Goal: Check status: Check status

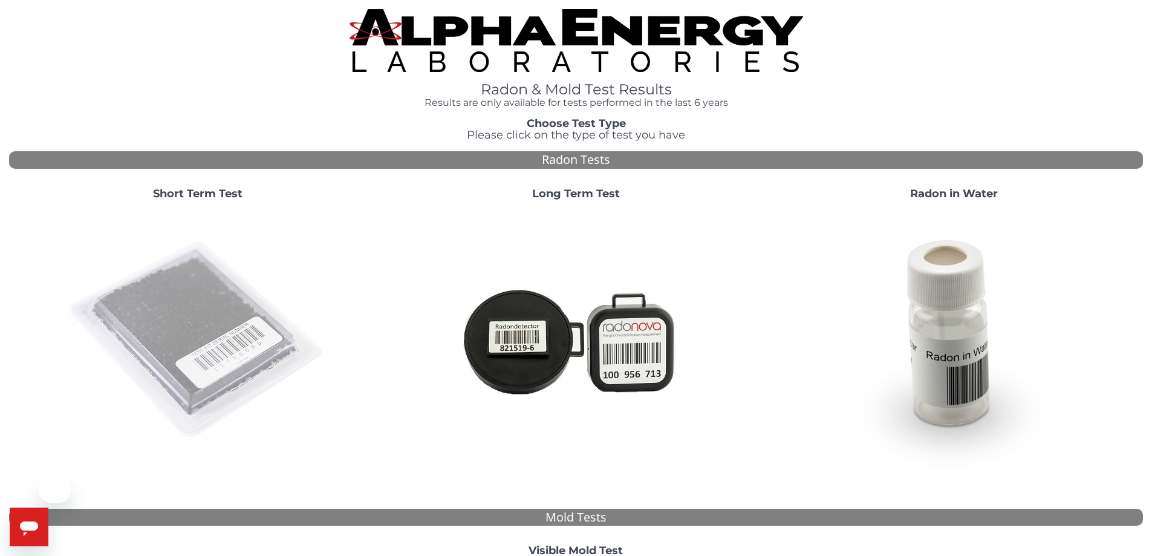
click at [243, 325] on img at bounding box center [198, 340] width 260 height 260
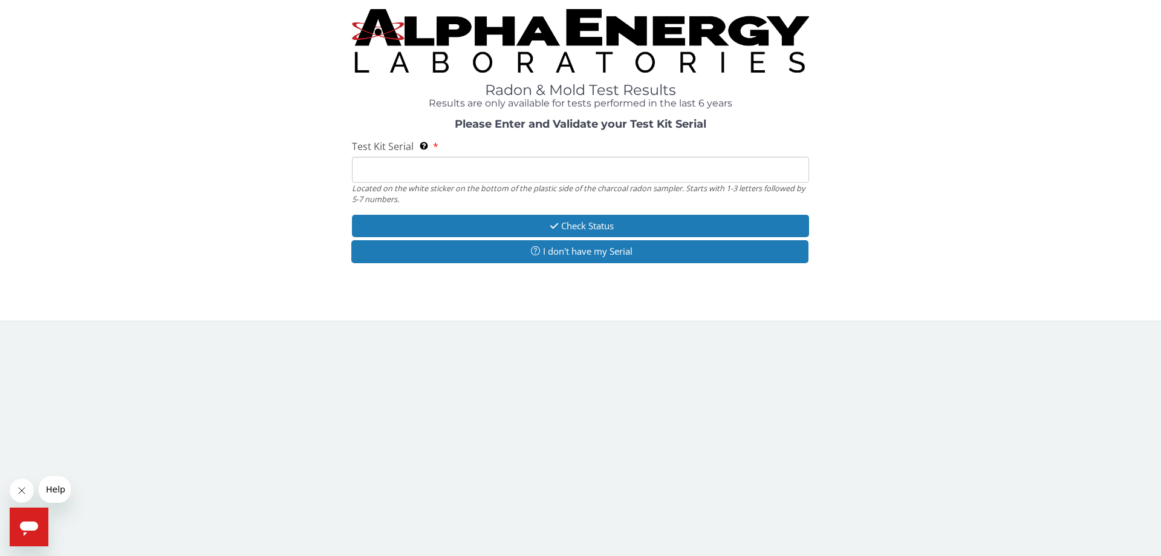
click at [403, 175] on input "Test Kit Serial Located on the white sticker on the bottom of the plastic side …" at bounding box center [580, 170] width 457 height 26
type input "FE364985"
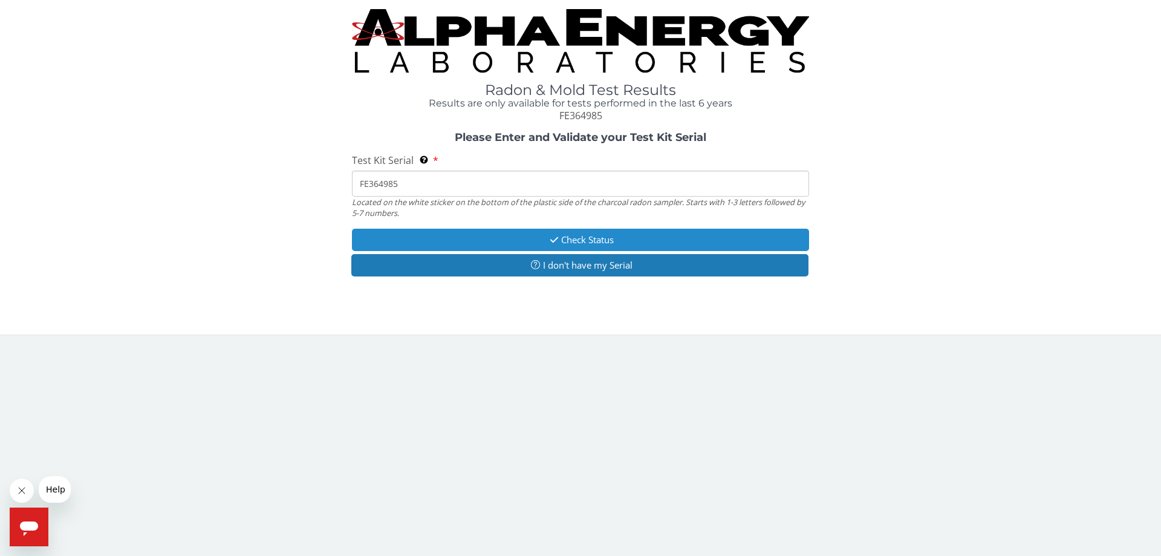
click at [537, 240] on button "Check Status" at bounding box center [580, 240] width 457 height 22
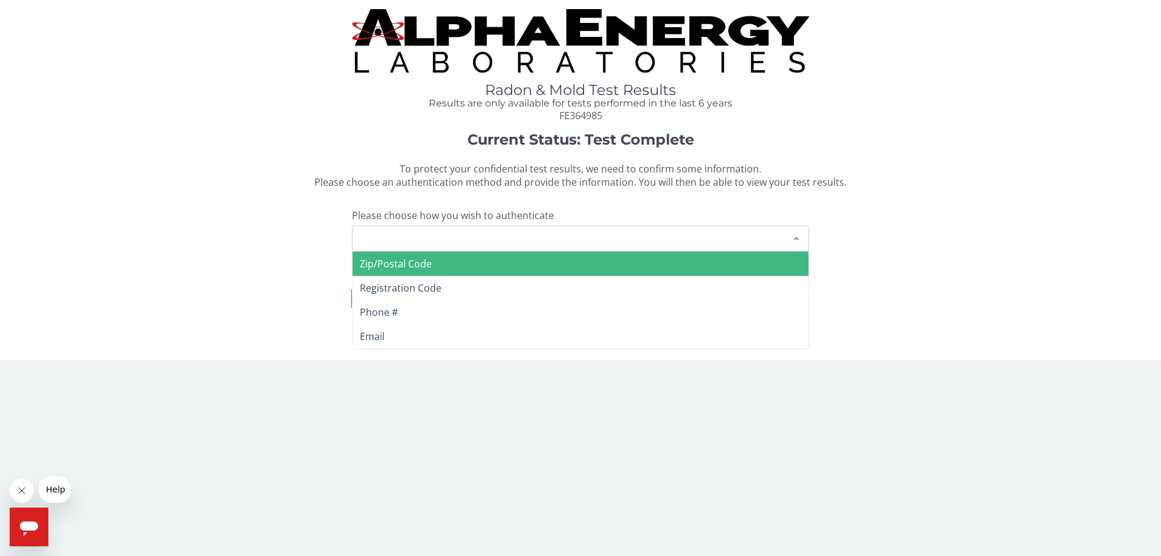
click at [537, 240] on div "Please make a selection" at bounding box center [580, 239] width 457 height 26
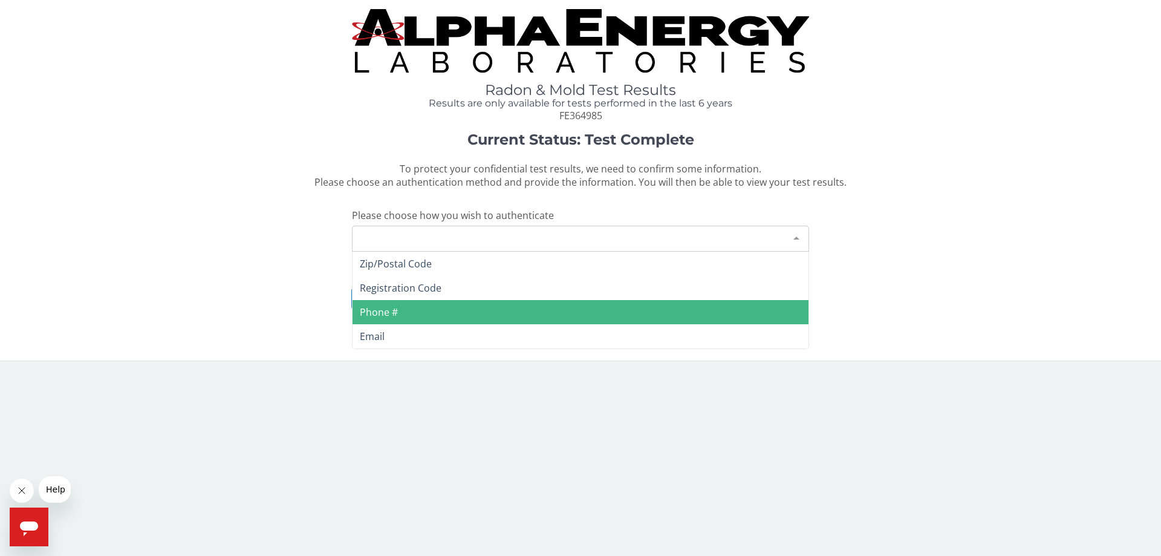
click at [498, 307] on span "Phone #" at bounding box center [581, 312] width 456 height 24
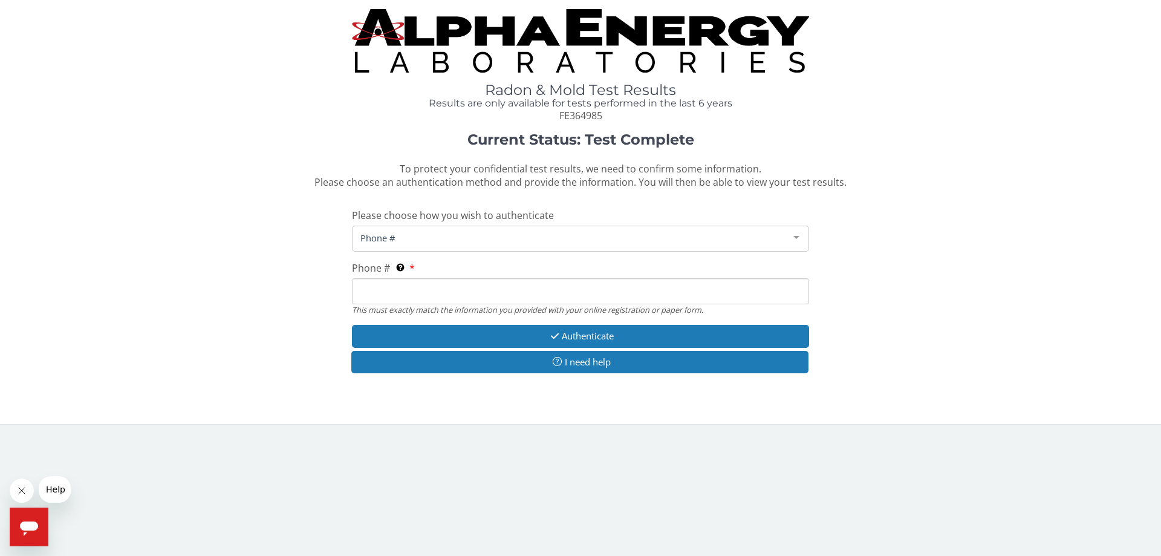
click at [488, 283] on input "Phone # This must exactly match the information you provided with your online r…" at bounding box center [580, 291] width 457 height 26
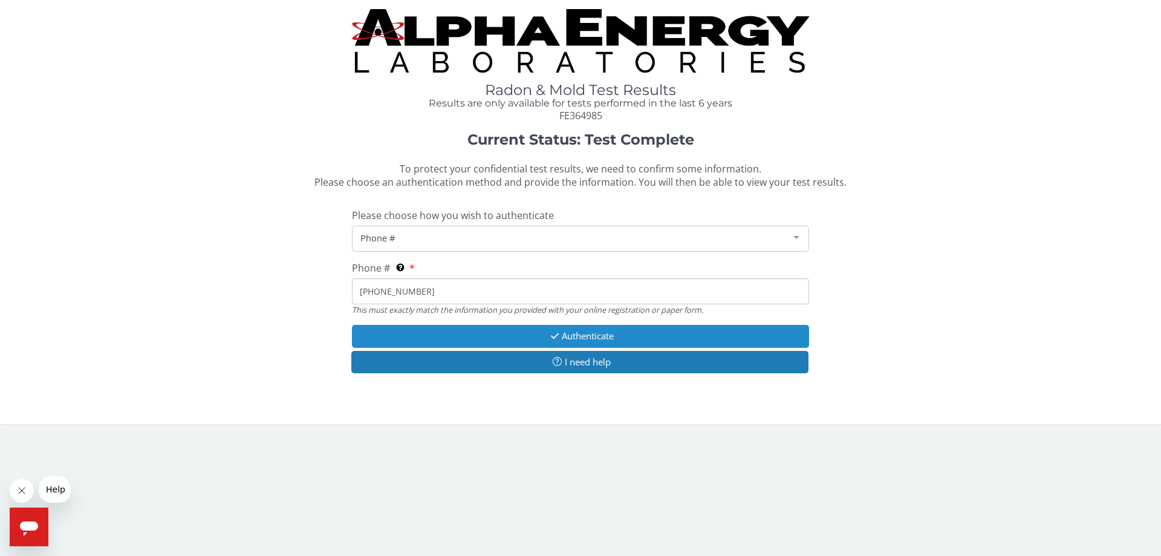
type input "[PHONE_NUMBER]"
click at [515, 334] on button "Authenticate" at bounding box center [580, 336] width 457 height 22
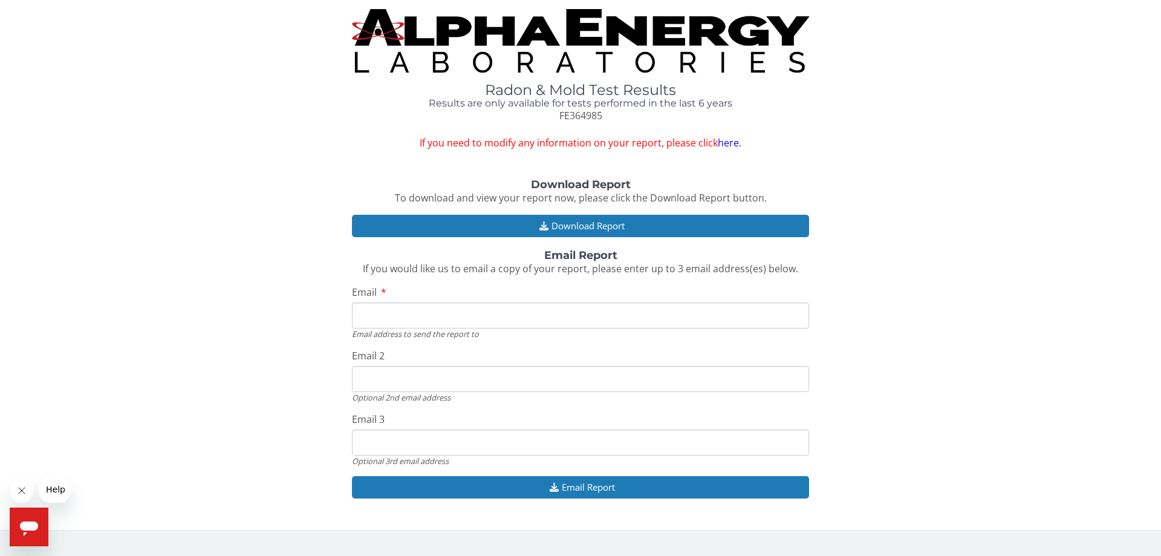
click at [547, 319] on input "Email" at bounding box center [580, 315] width 457 height 26
type input "[EMAIL_ADDRESS][DOMAIN_NAME]"
drag, startPoint x: 514, startPoint y: 382, endPoint x: 312, endPoint y: 378, distance: 202.1
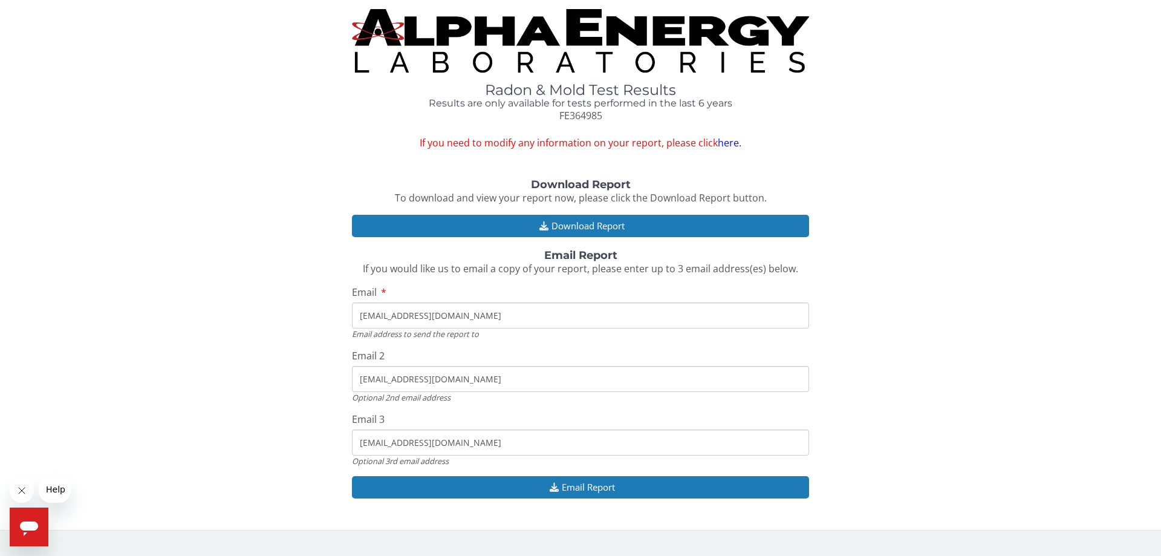
click at [312, 378] on div "Download Report To download and view your report now, please click the Download…" at bounding box center [580, 345] width 1143 height 332
drag, startPoint x: 584, startPoint y: 446, endPoint x: 284, endPoint y: 433, distance: 299.7
click at [278, 432] on div "Download Report To download and view your report now, please click the Download…" at bounding box center [580, 345] width 1143 height 332
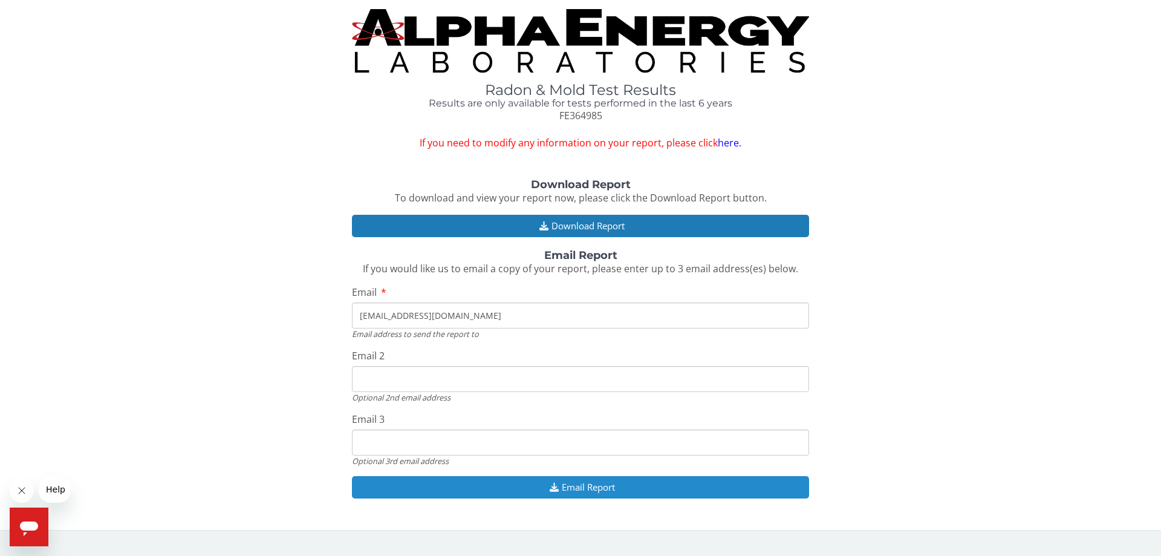
click at [529, 487] on button "Email Report" at bounding box center [580, 487] width 457 height 22
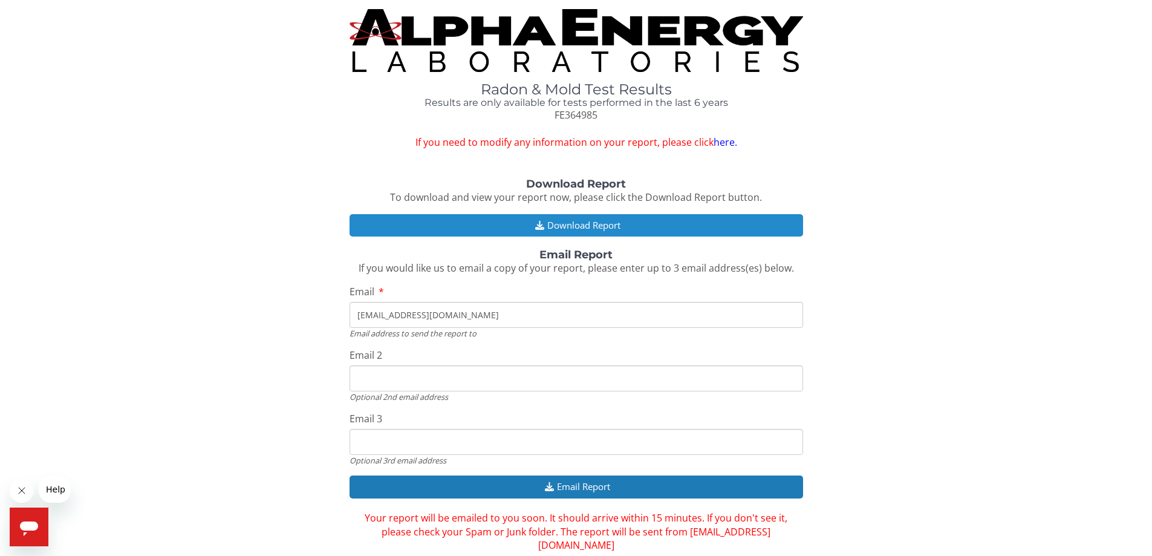
click at [564, 227] on button "Download Report" at bounding box center [577, 225] width 454 height 22
